Goal: Information Seeking & Learning: Learn about a topic

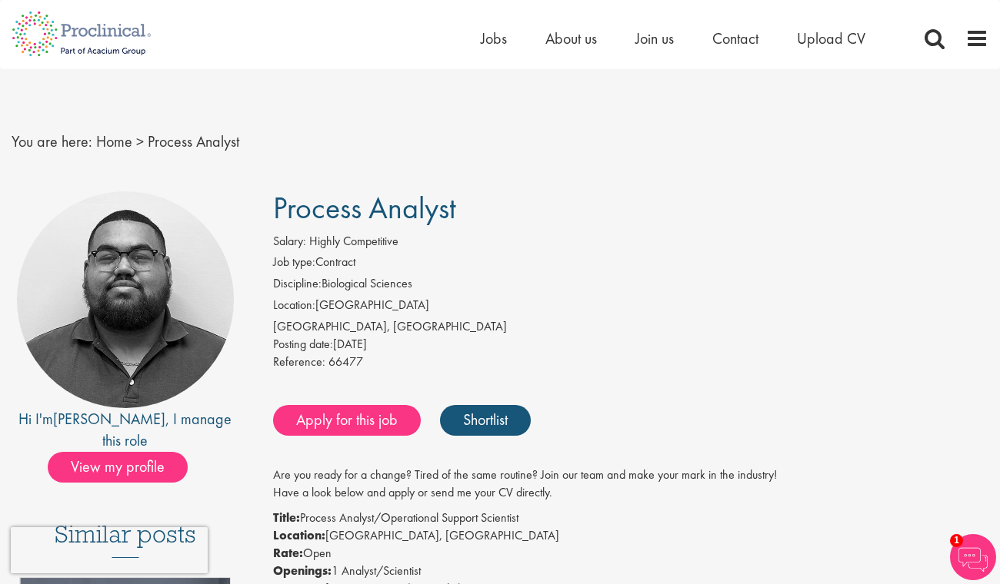
drag, startPoint x: 458, startPoint y: 212, endPoint x: 263, endPoint y: 211, distance: 195.3
click at [684, 353] on div "Posting date: [DATE]" at bounding box center [630, 345] width 715 height 18
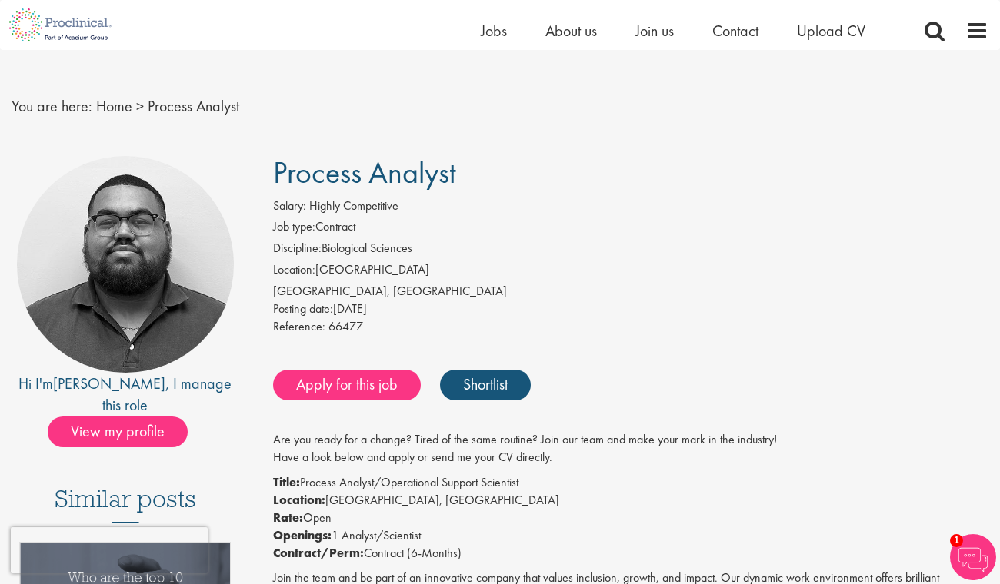
scroll to position [18, 0]
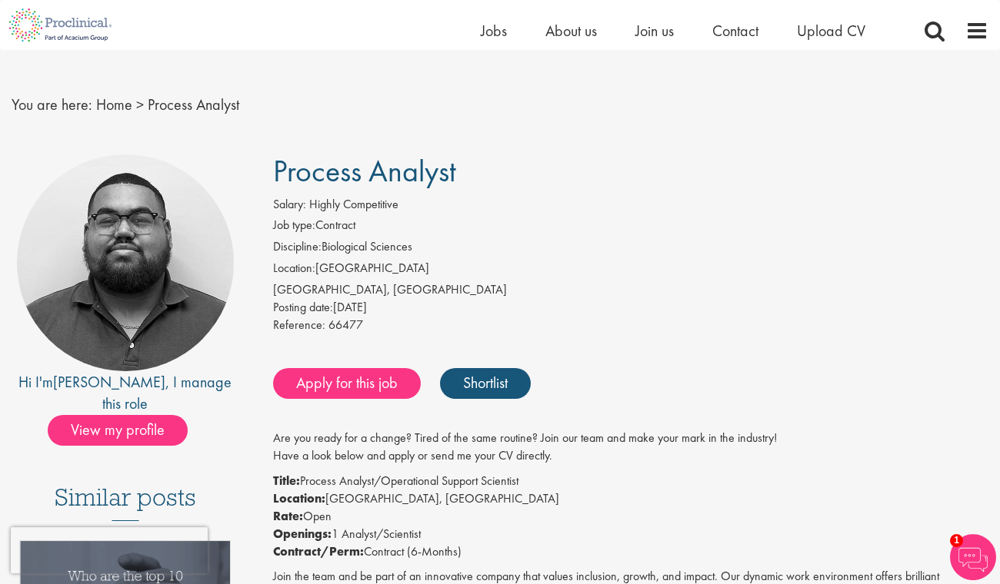
drag, startPoint x: 544, startPoint y: 478, endPoint x: 307, endPoint y: 479, distance: 237.6
click at [307, 479] on p "Title: Process Analyst/Operational Support Scientist Location: [GEOGRAPHIC_DATA…" at bounding box center [630, 517] width 715 height 88
copy p "Process Analyst/Operational Support Scientist"
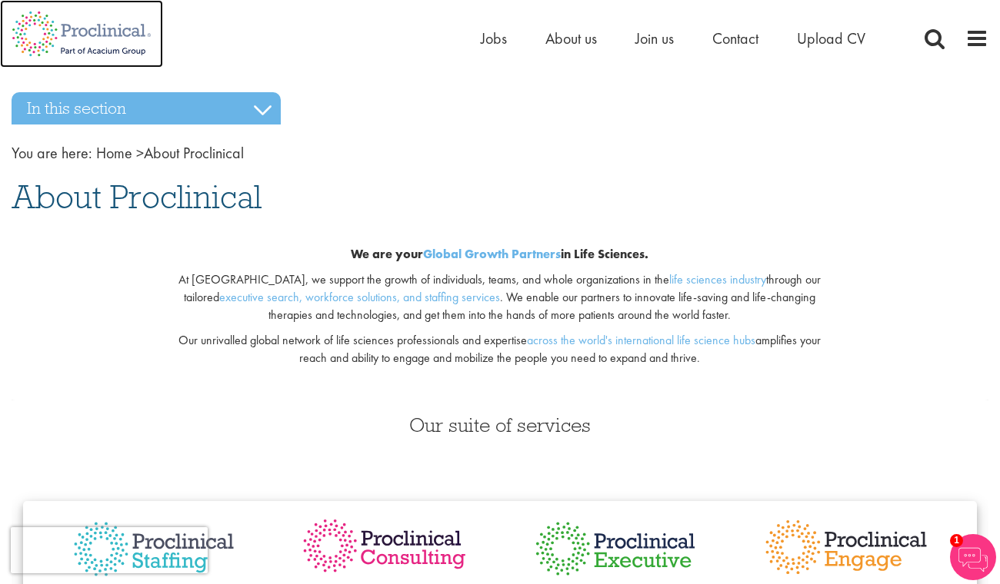
click at [121, 28] on img at bounding box center [81, 34] width 163 height 68
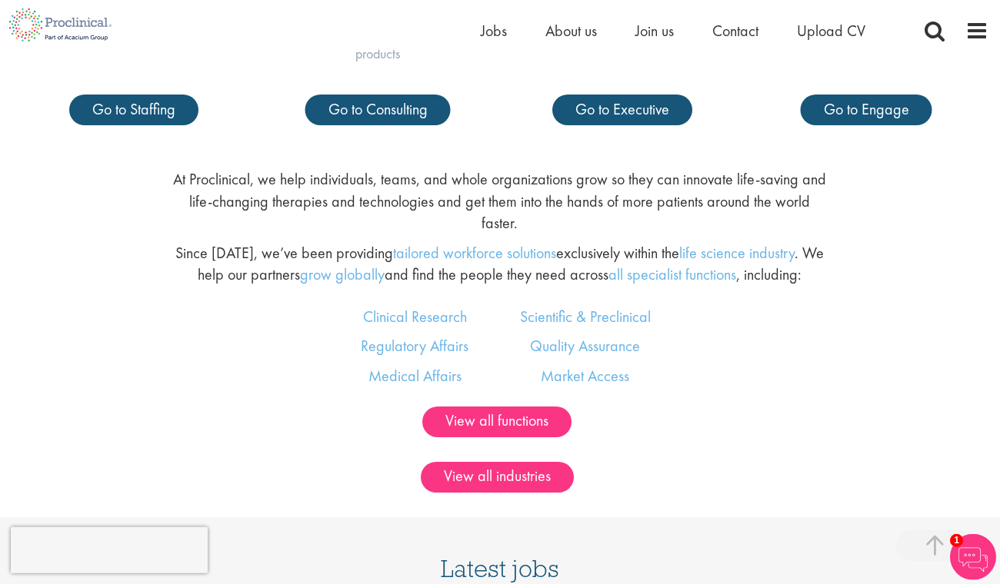
scroll to position [896, 0]
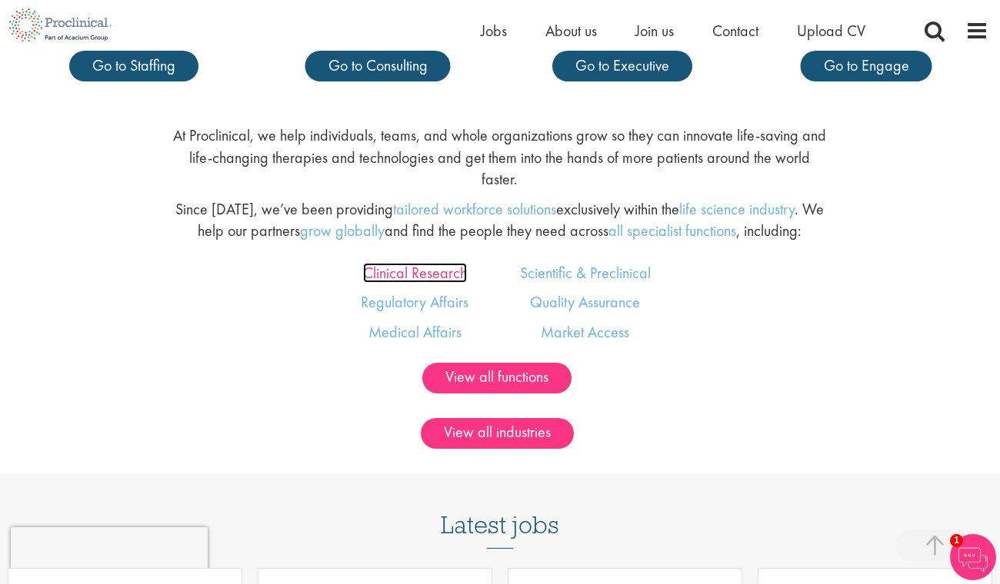
click at [407, 263] on link "Clinical Research" at bounding box center [415, 273] width 104 height 20
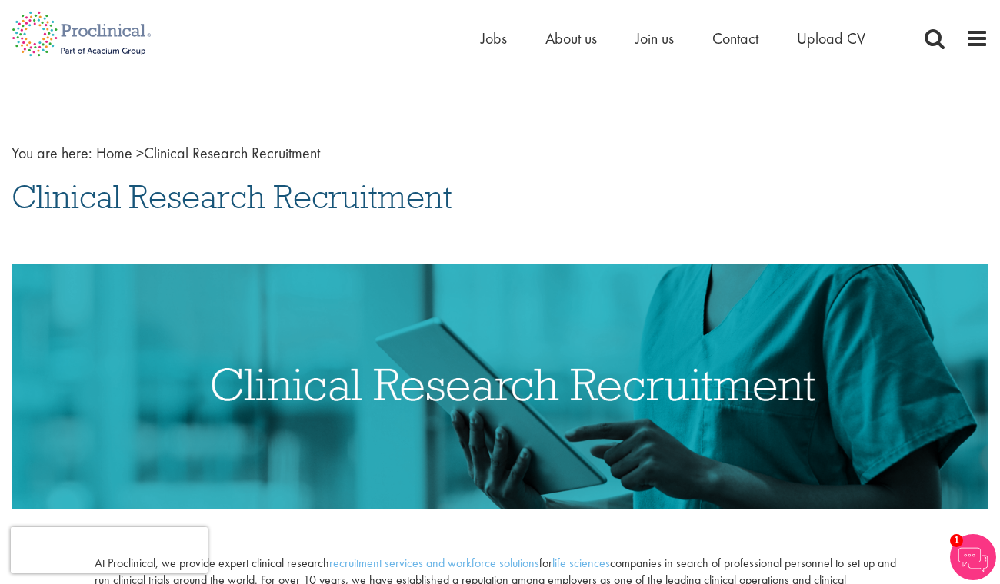
scroll to position [205, 0]
